Goal: Information Seeking & Learning: Learn about a topic

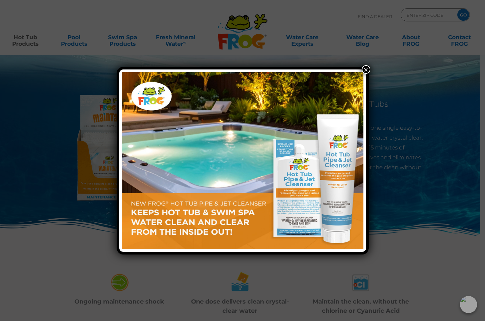
click at [367, 66] on button "×" at bounding box center [366, 69] width 9 height 9
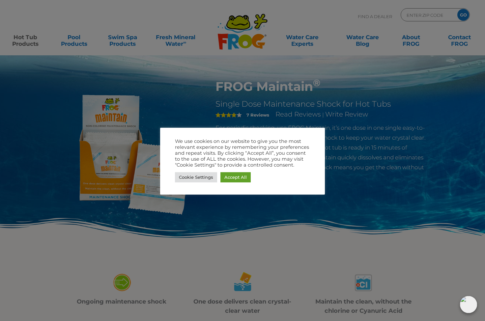
click at [158, 147] on div at bounding box center [242, 160] width 485 height 321
drag, startPoint x: 236, startPoint y: 178, endPoint x: 226, endPoint y: 180, distance: 9.8
click at [236, 178] on link "Accept All" at bounding box center [235, 177] width 30 height 10
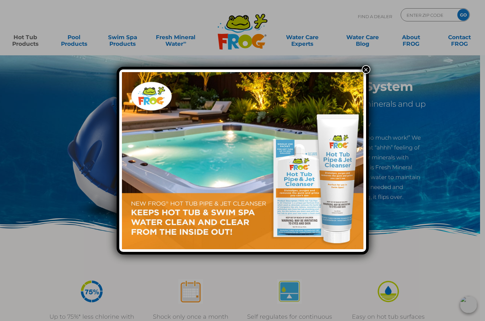
click at [126, 38] on div "×" at bounding box center [242, 160] width 485 height 321
click at [368, 70] on button "×" at bounding box center [366, 69] width 9 height 9
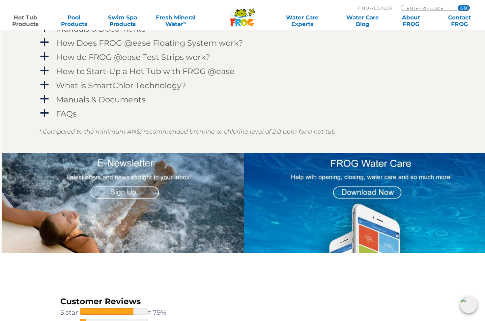
scroll to position [715, 1]
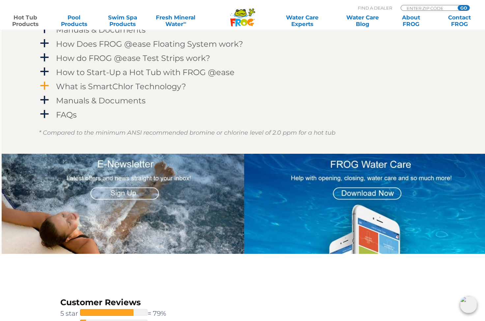
click at [157, 86] on h4 "What is SmartChlor Technology?" at bounding box center [121, 86] width 130 height 9
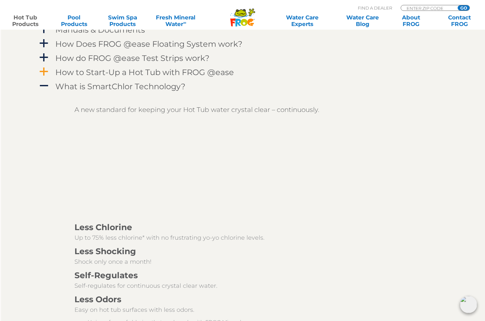
scroll to position [718, 2]
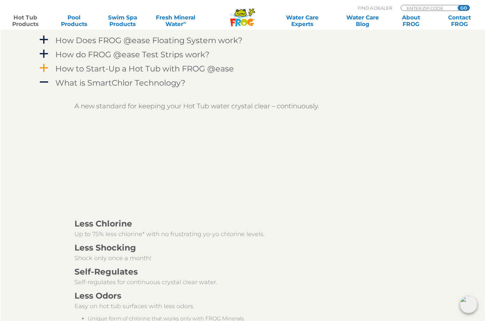
click at [163, 74] on div "How to Start-Up a Hot Tub with FROG @ease" at bounding box center [226, 69] width 345 height 12
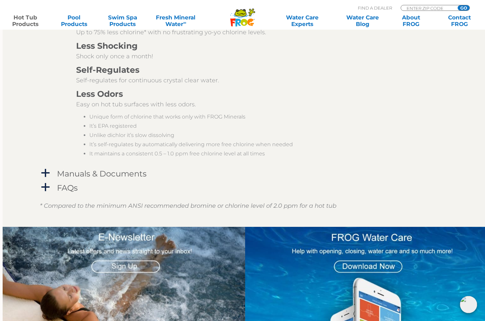
scroll to position [1032, 0]
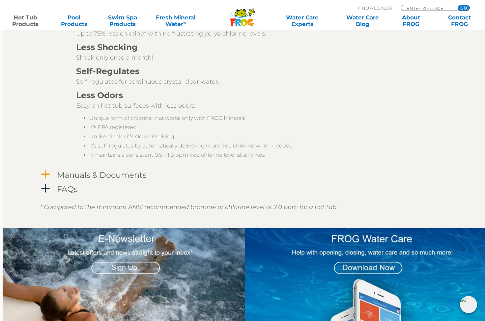
click at [48, 176] on span "a" at bounding box center [46, 175] width 10 height 10
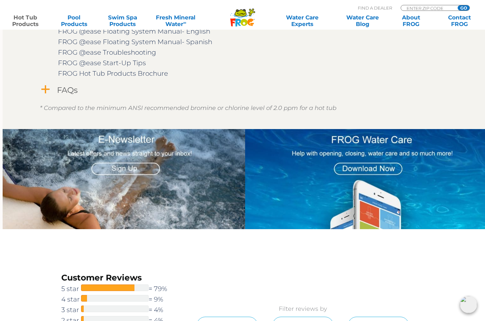
scroll to position [1192, 0]
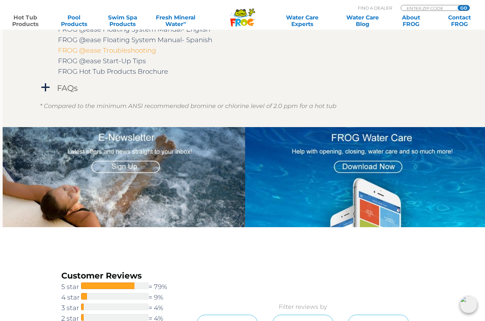
click at [98, 50] on link "FROG @ease Troubleshooting" at bounding box center [107, 50] width 98 height 8
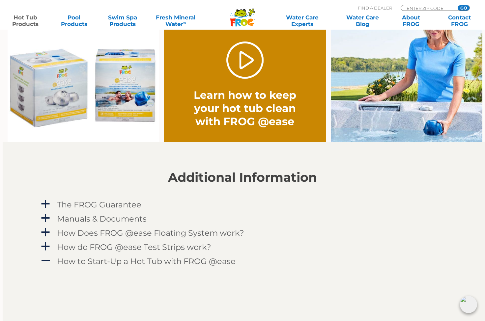
scroll to position [528, 0]
